Goal: Information Seeking & Learning: Learn about a topic

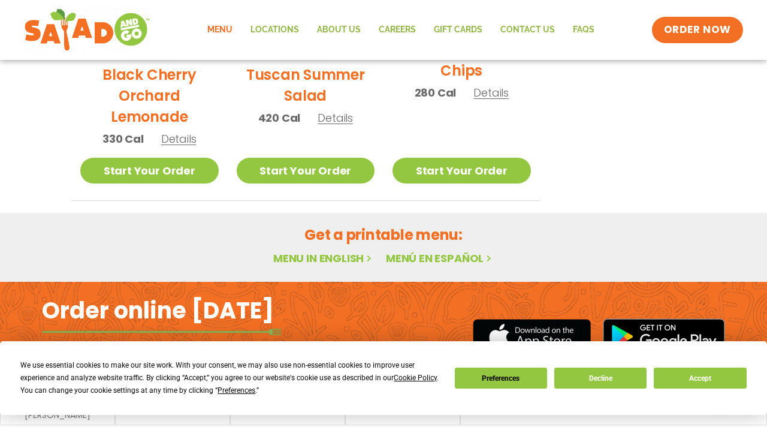
scroll to position [762, 0]
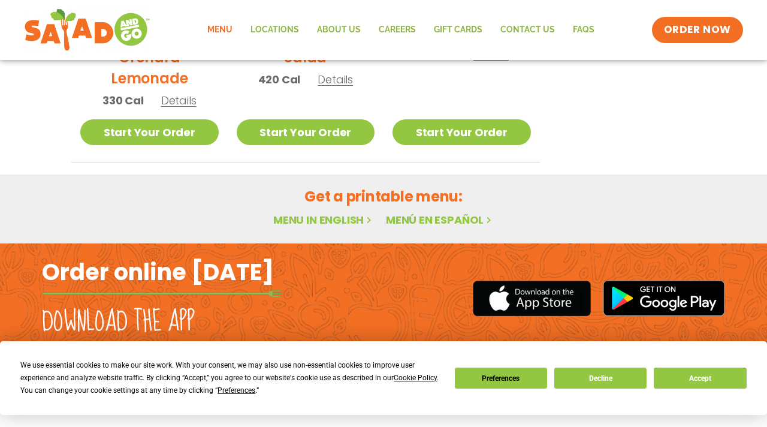
click at [290, 219] on link "Menu in English" at bounding box center [323, 219] width 101 height 15
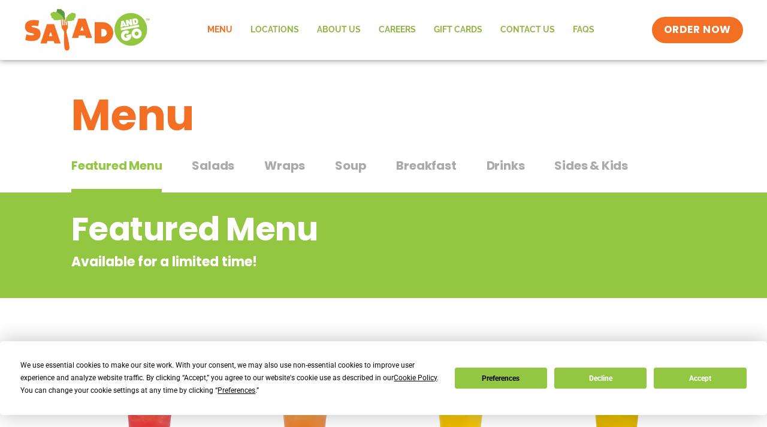
click at [221, 183] on button "Salads Salads" at bounding box center [213, 174] width 43 height 37
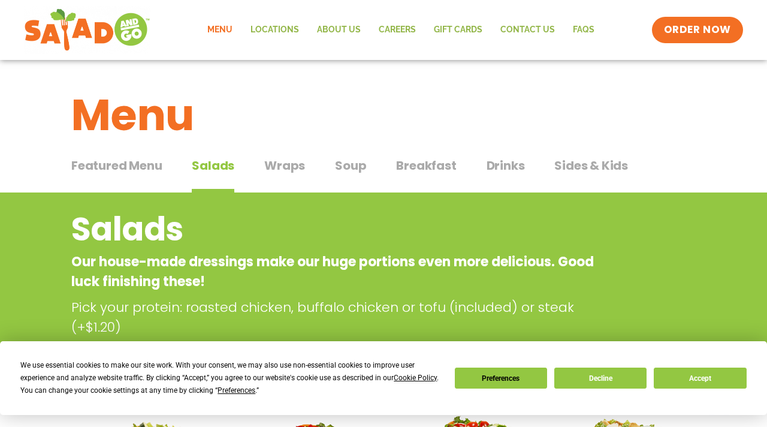
click at [415, 171] on span "Breakfast" at bounding box center [426, 165] width 60 height 18
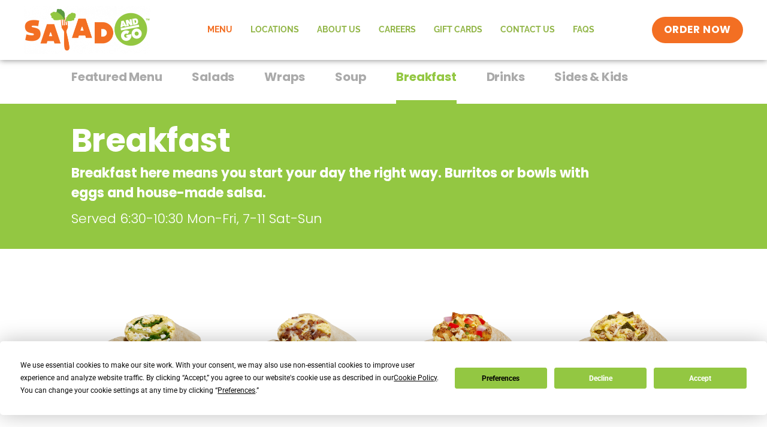
scroll to position [34, 0]
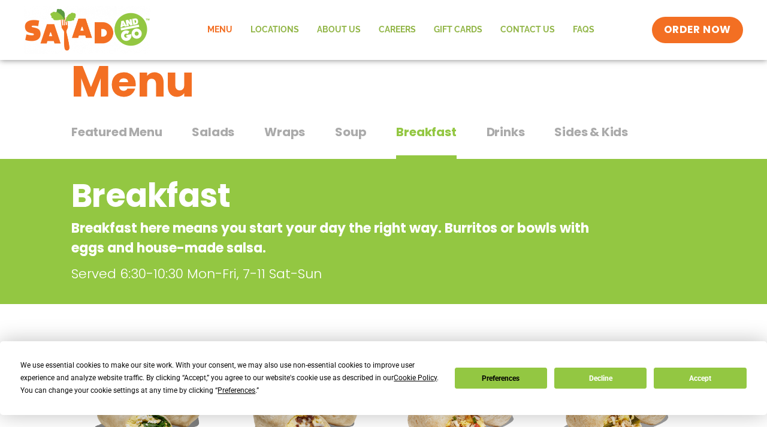
click at [267, 128] on span "Wraps" at bounding box center [284, 132] width 41 height 18
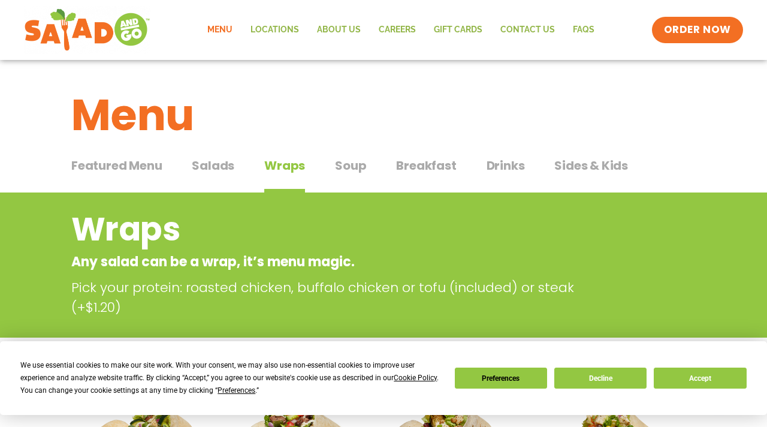
click at [584, 174] on button "Sides & Kids Sides & Kids" at bounding box center [591, 174] width 74 height 37
